Goal: Task Accomplishment & Management: Complete application form

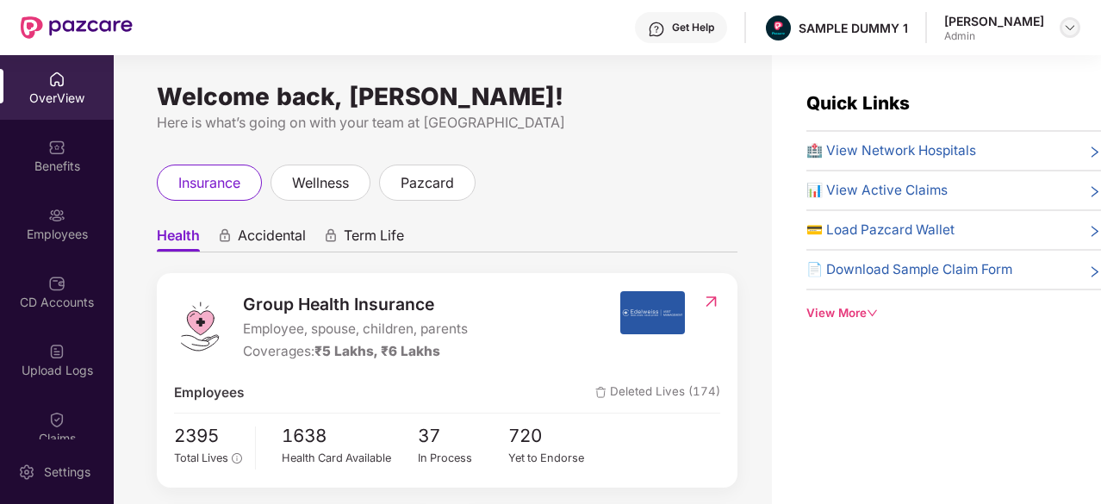
click at [1074, 31] on img at bounding box center [1070, 28] width 14 height 14
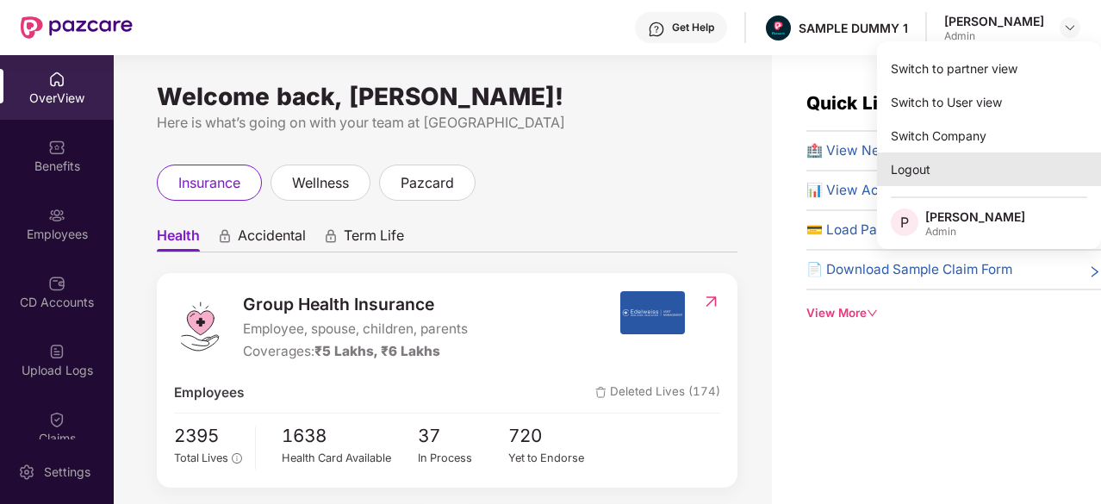
click at [924, 167] on div "Logout" at bounding box center [989, 170] width 224 height 34
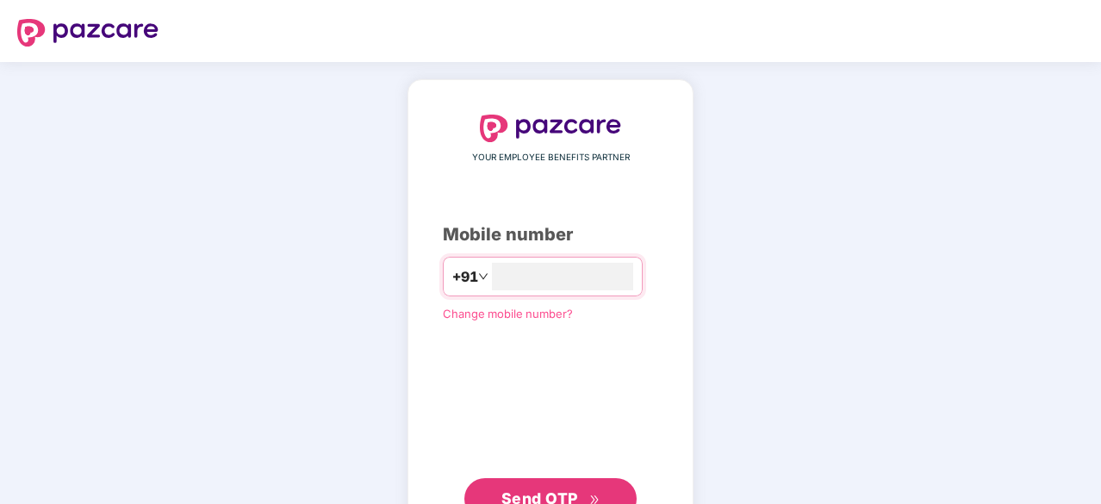
type input "**********"
click at [533, 478] on button "Send OTP" at bounding box center [550, 498] width 172 height 41
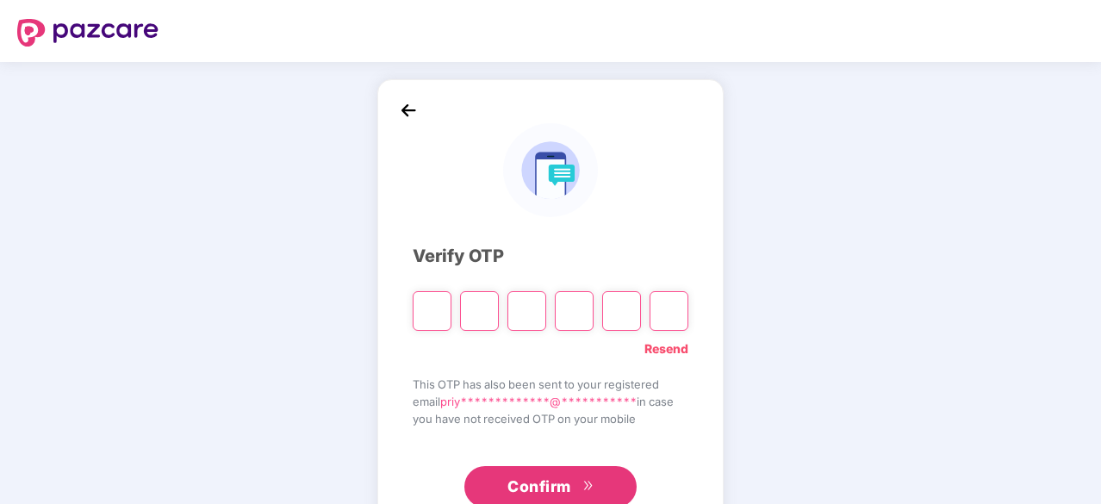
type input "*"
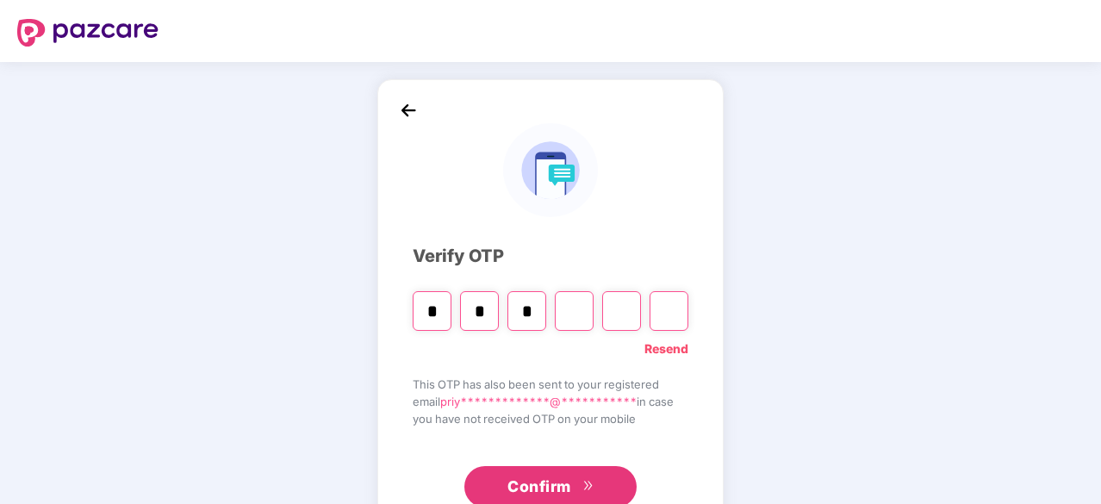
type input "*"
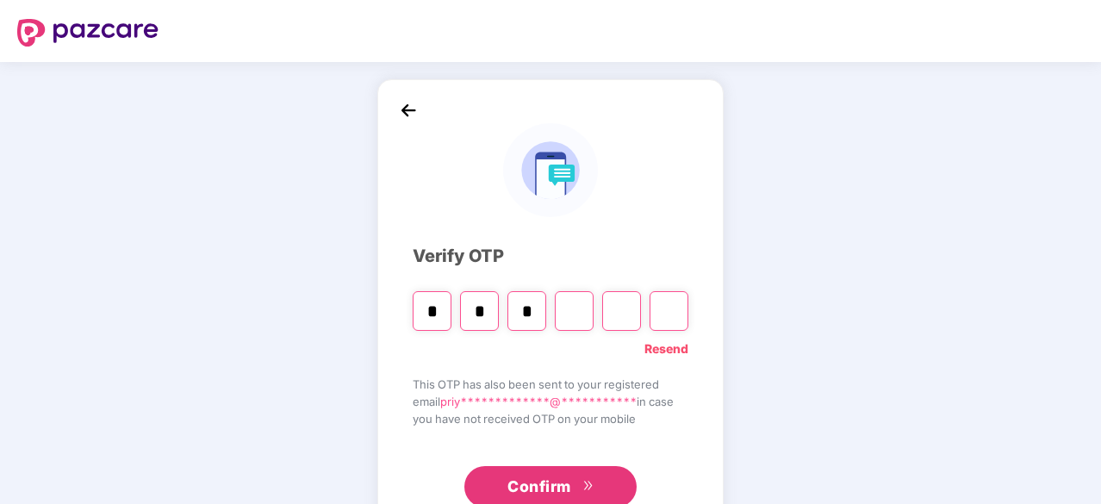
type input "*"
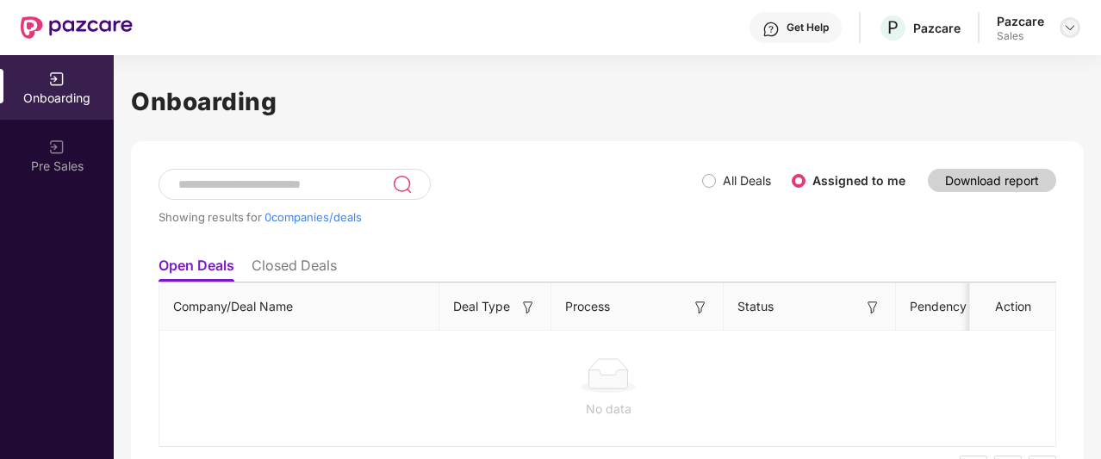
click at [1063, 33] on img at bounding box center [1070, 28] width 14 height 14
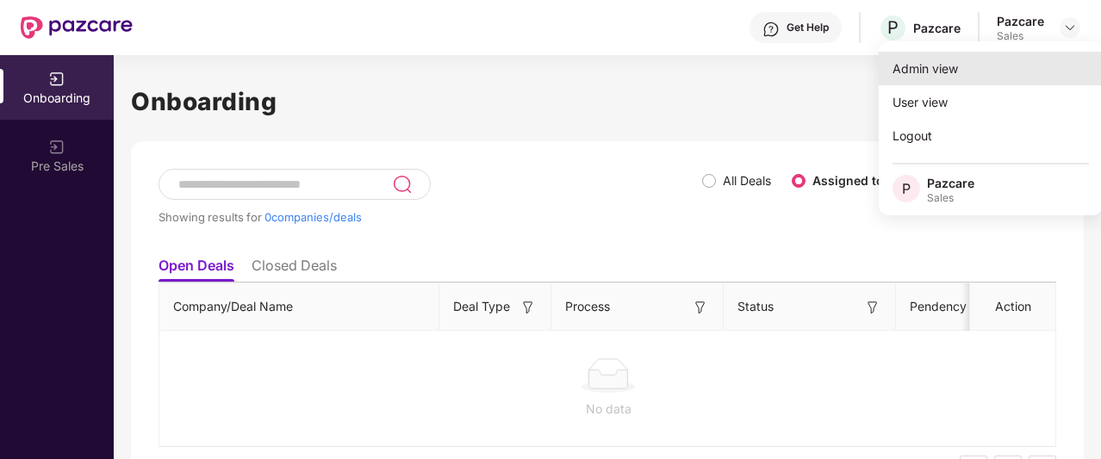
click at [963, 66] on div "Admin view" at bounding box center [991, 69] width 224 height 34
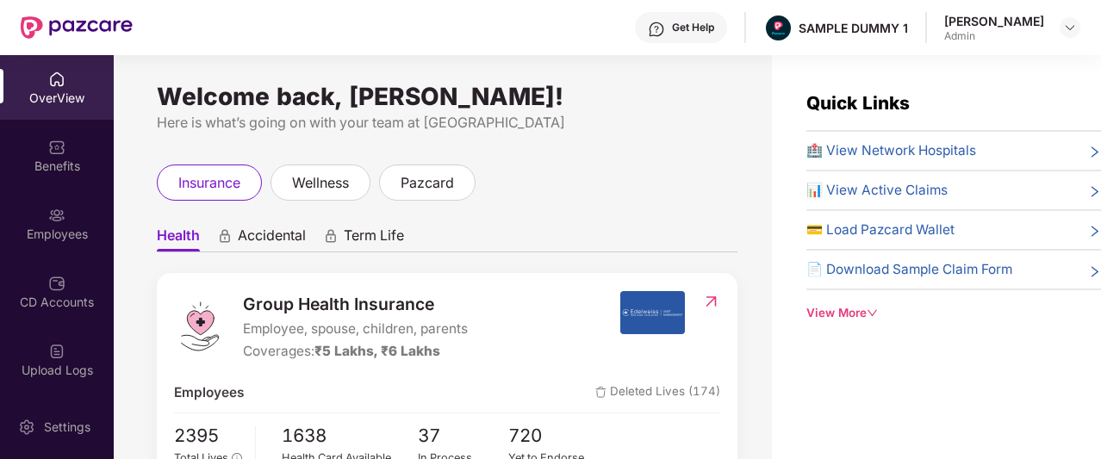
click at [667, 39] on div "Get Help" at bounding box center [681, 27] width 92 height 31
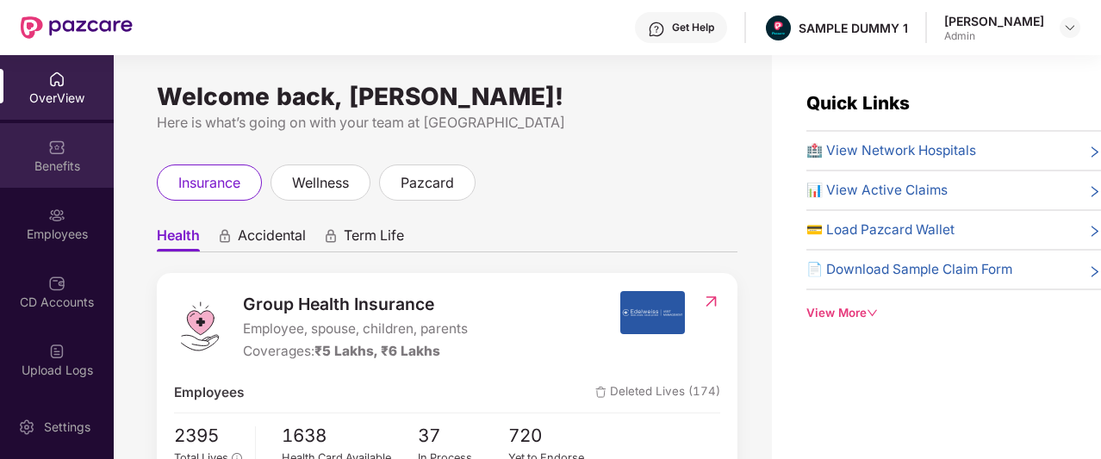
click at [58, 158] on div "Benefits" at bounding box center [57, 166] width 114 height 17
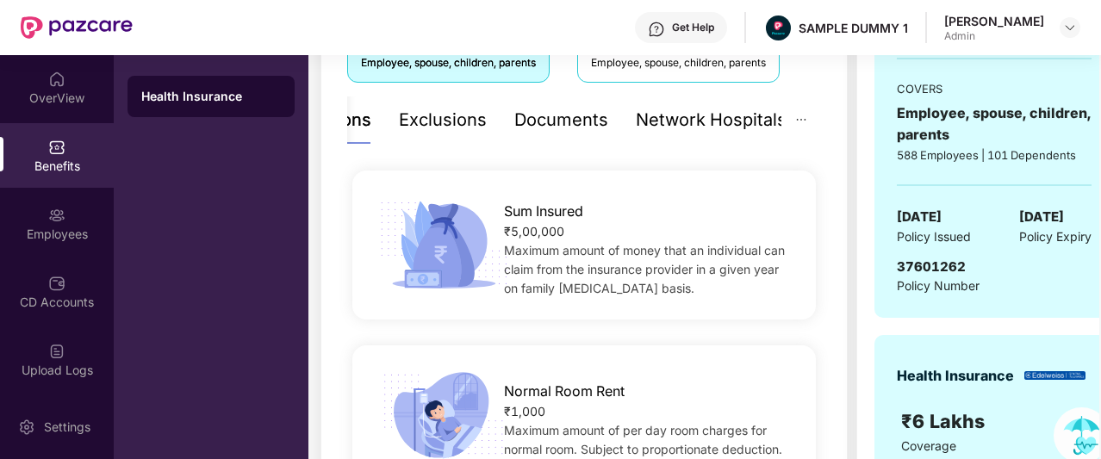
scroll to position [338, 0]
click at [522, 120] on div "Documents" at bounding box center [561, 121] width 94 height 27
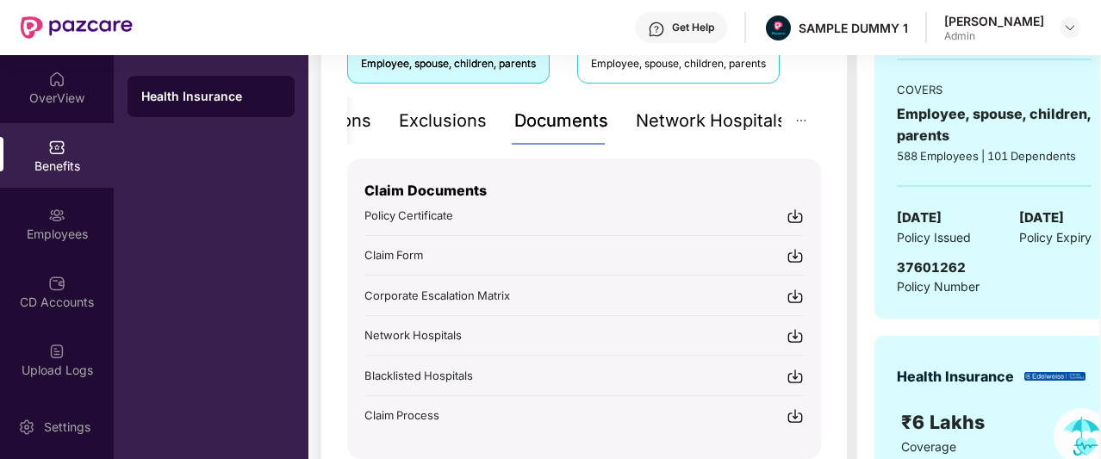
click at [709, 120] on div "Network Hospitals" at bounding box center [711, 121] width 151 height 27
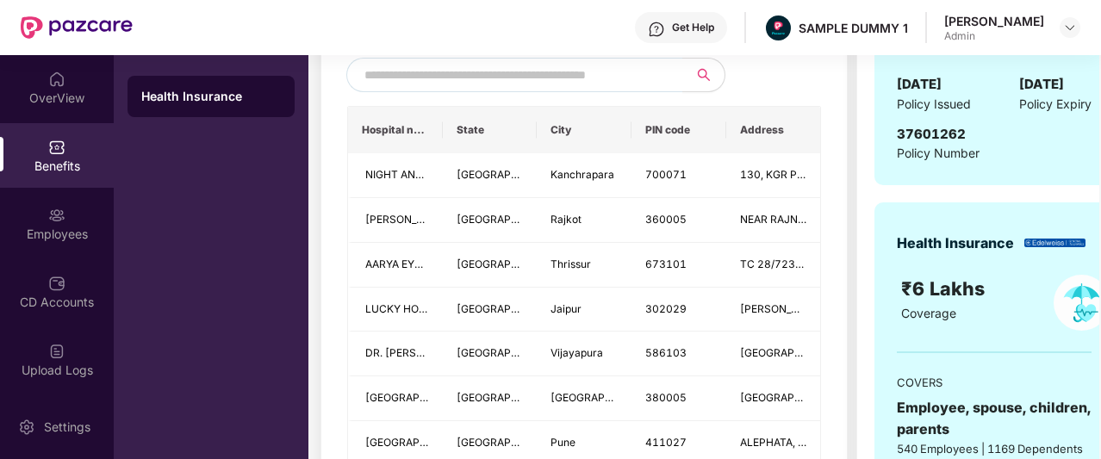
scroll to position [477, 0]
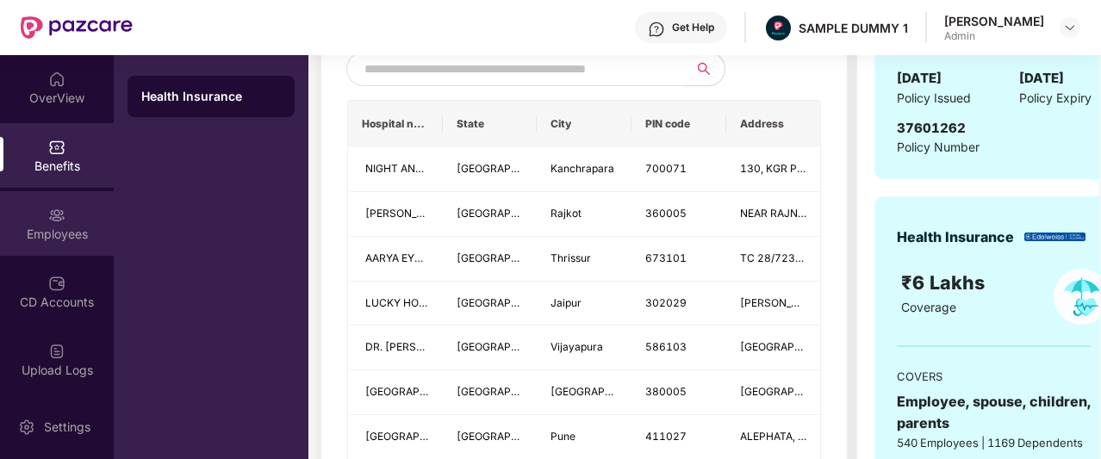
click at [61, 212] on img at bounding box center [56, 215] width 17 height 17
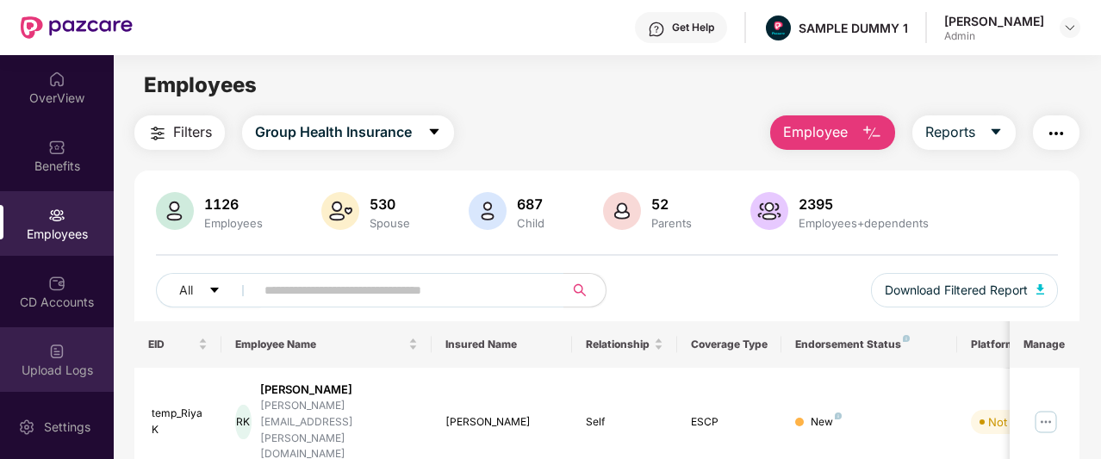
scroll to position [408, 0]
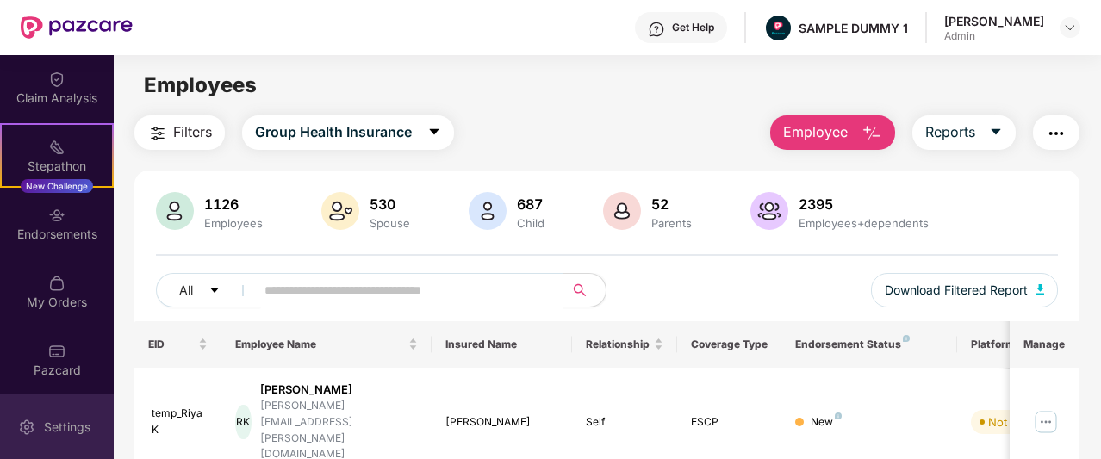
click at [50, 415] on div "Settings" at bounding box center [57, 427] width 114 height 65
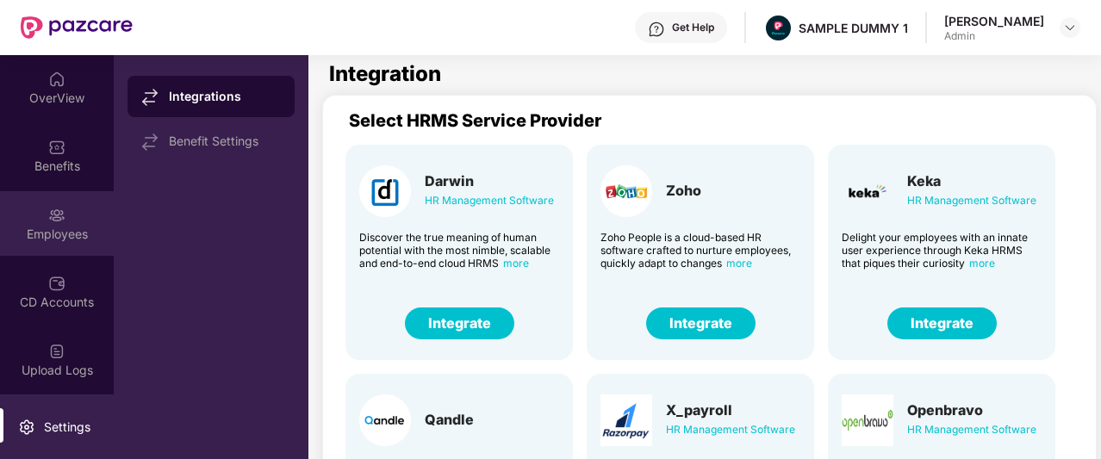
click at [16, 199] on div "Employees" at bounding box center [57, 223] width 114 height 65
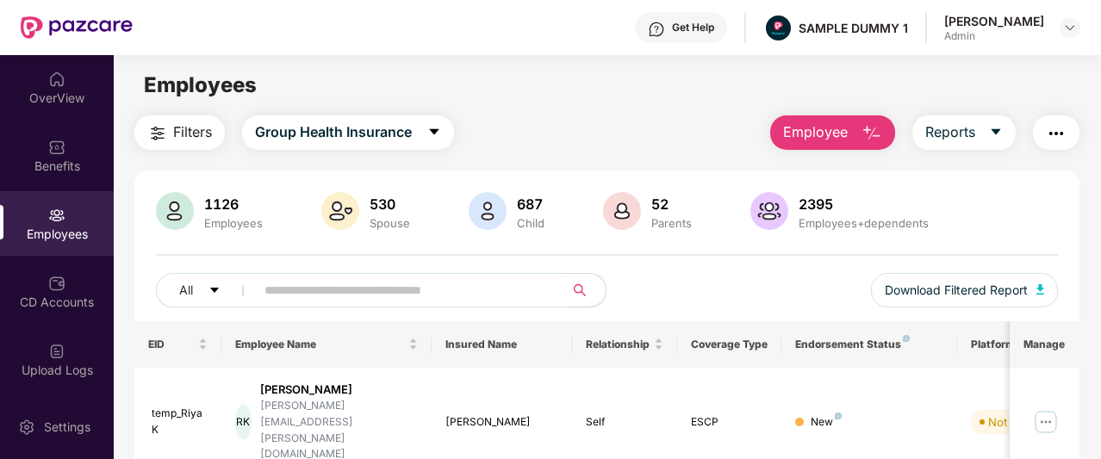
click at [822, 135] on span "Employee" at bounding box center [815, 133] width 65 height 22
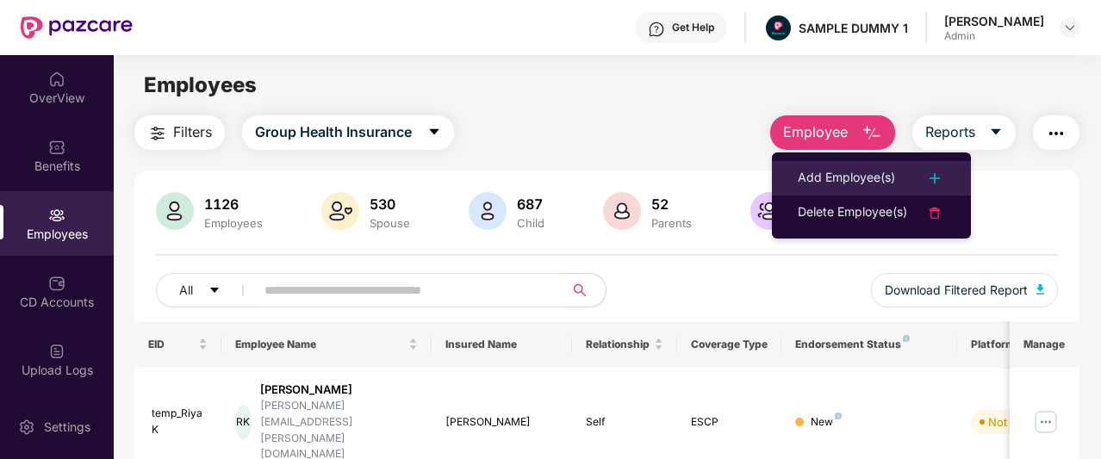
click at [827, 174] on div "Add Employee(s)" at bounding box center [846, 178] width 97 height 21
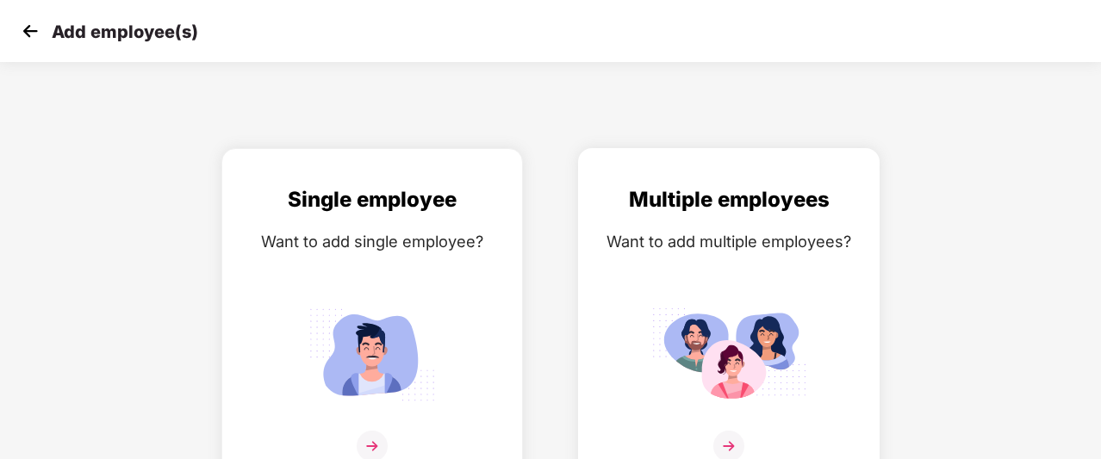
scroll to position [26, 9]
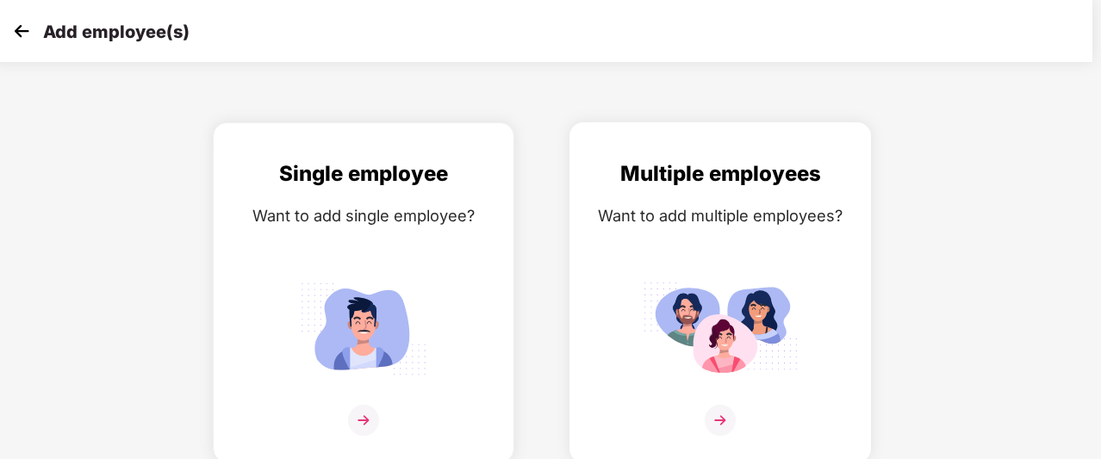
click at [725, 414] on img at bounding box center [720, 420] width 31 height 31
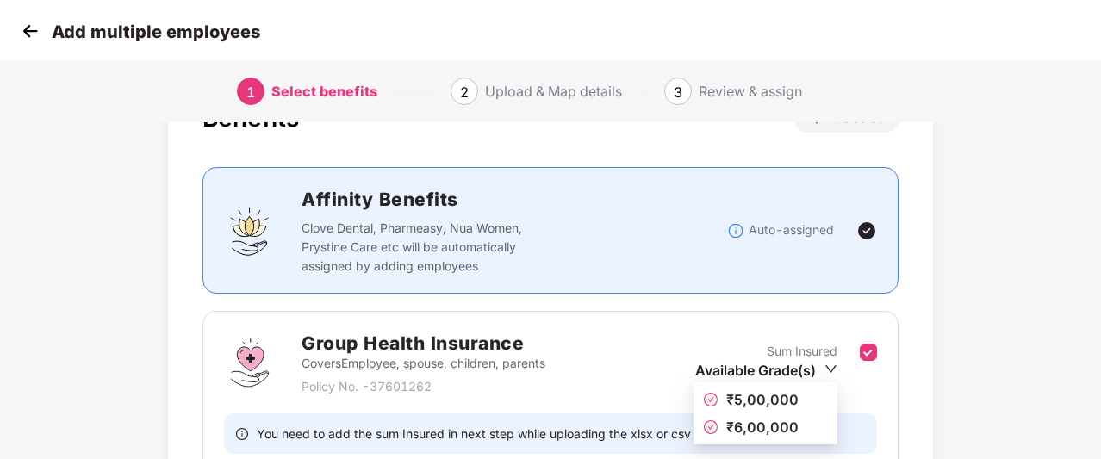
scroll to position [221, 2]
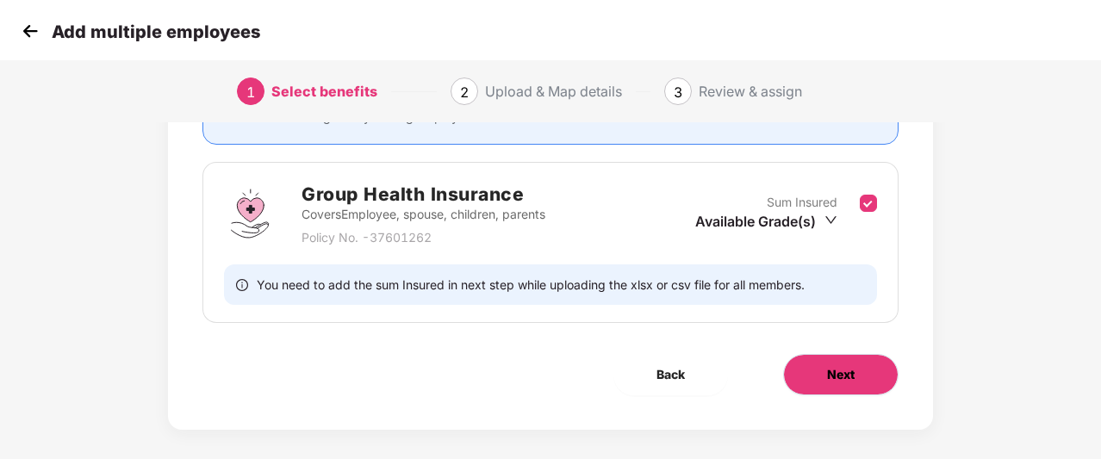
click at [822, 380] on button "Next" at bounding box center [840, 374] width 115 height 41
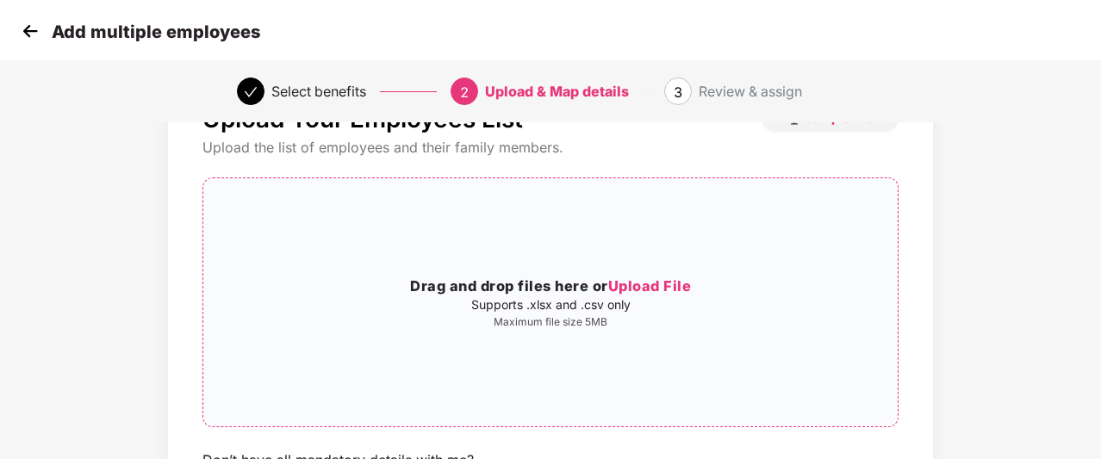
scroll to position [118, 2]
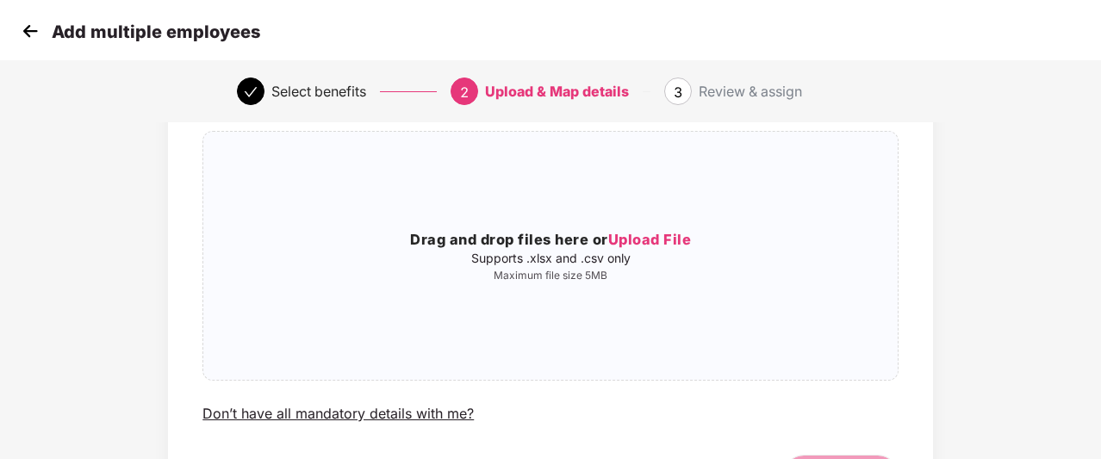
click at [34, 38] on img at bounding box center [30, 31] width 26 height 26
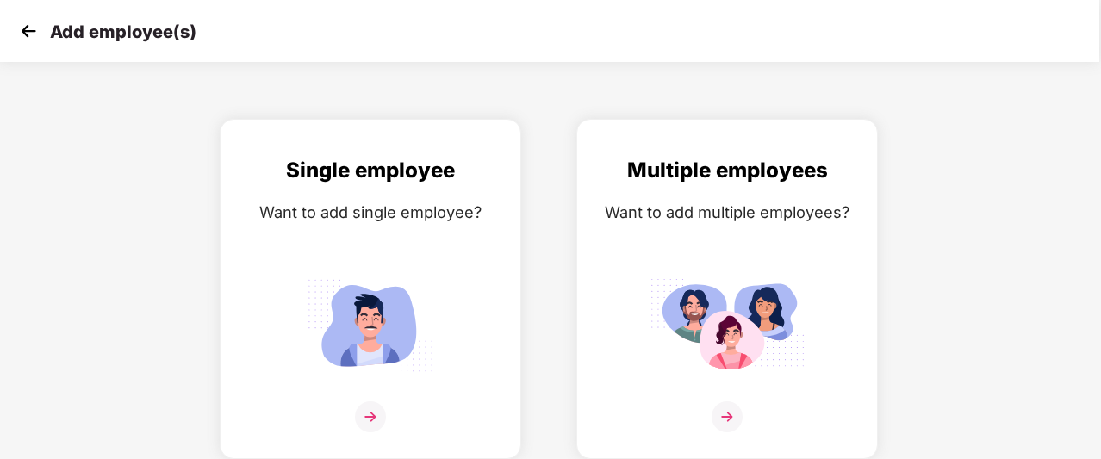
scroll to position [0, 9]
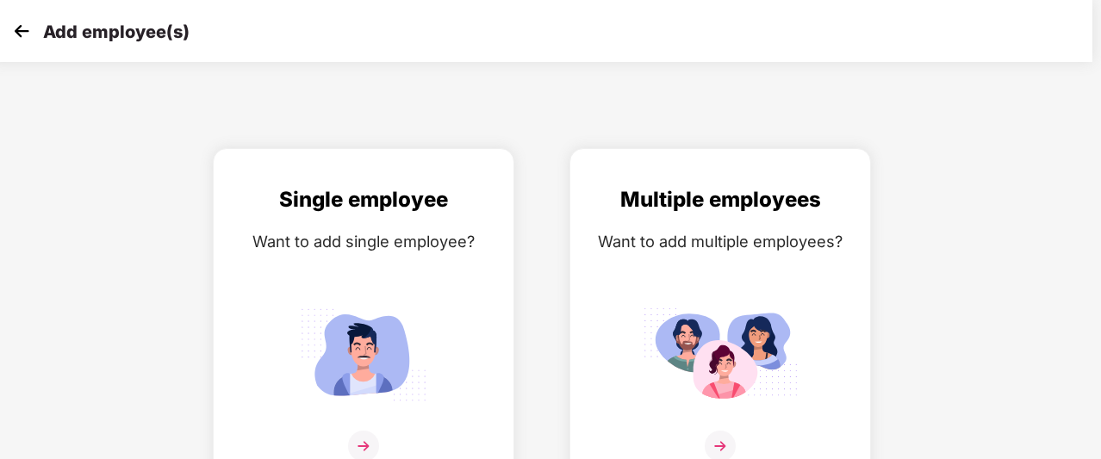
click at [35, 34] on div "Add employee(s)" at bounding box center [99, 31] width 181 height 25
click at [17, 34] on img at bounding box center [22, 31] width 26 height 26
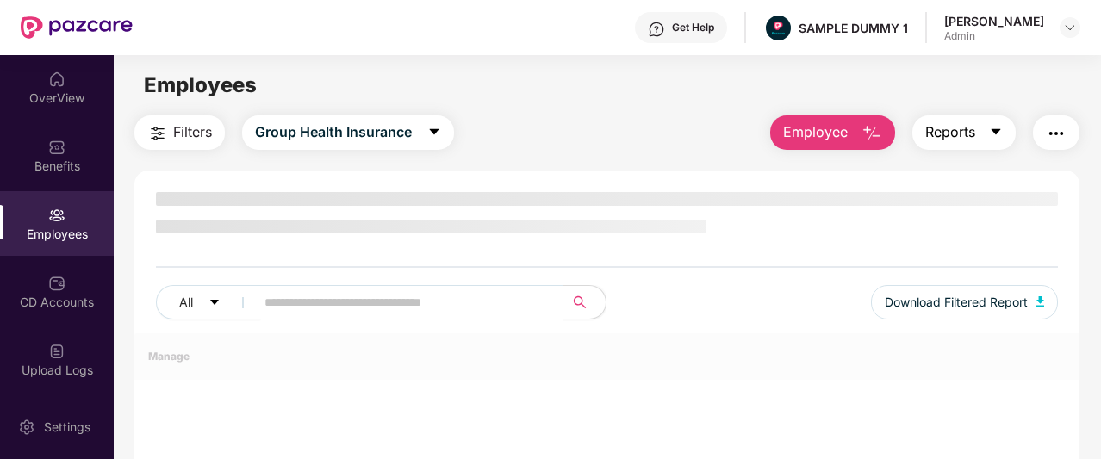
click at [939, 142] on span "Reports" at bounding box center [951, 133] width 50 height 22
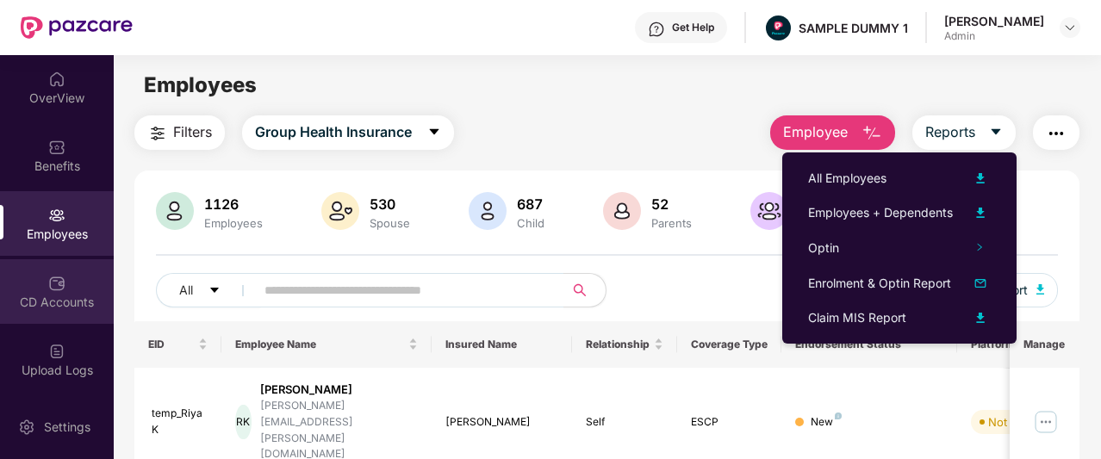
click at [77, 306] on div "CD Accounts" at bounding box center [57, 302] width 114 height 17
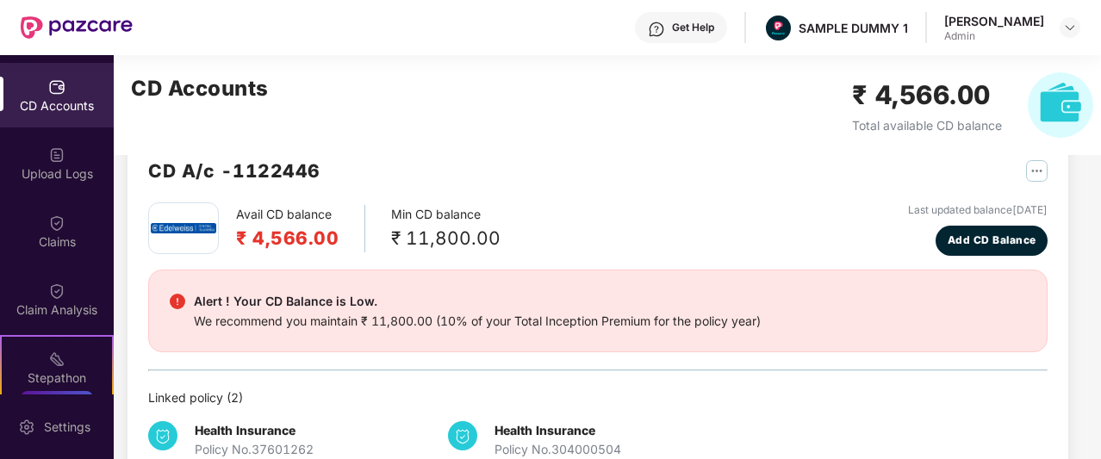
scroll to position [285, 0]
